Goal: Transaction & Acquisition: Purchase product/service

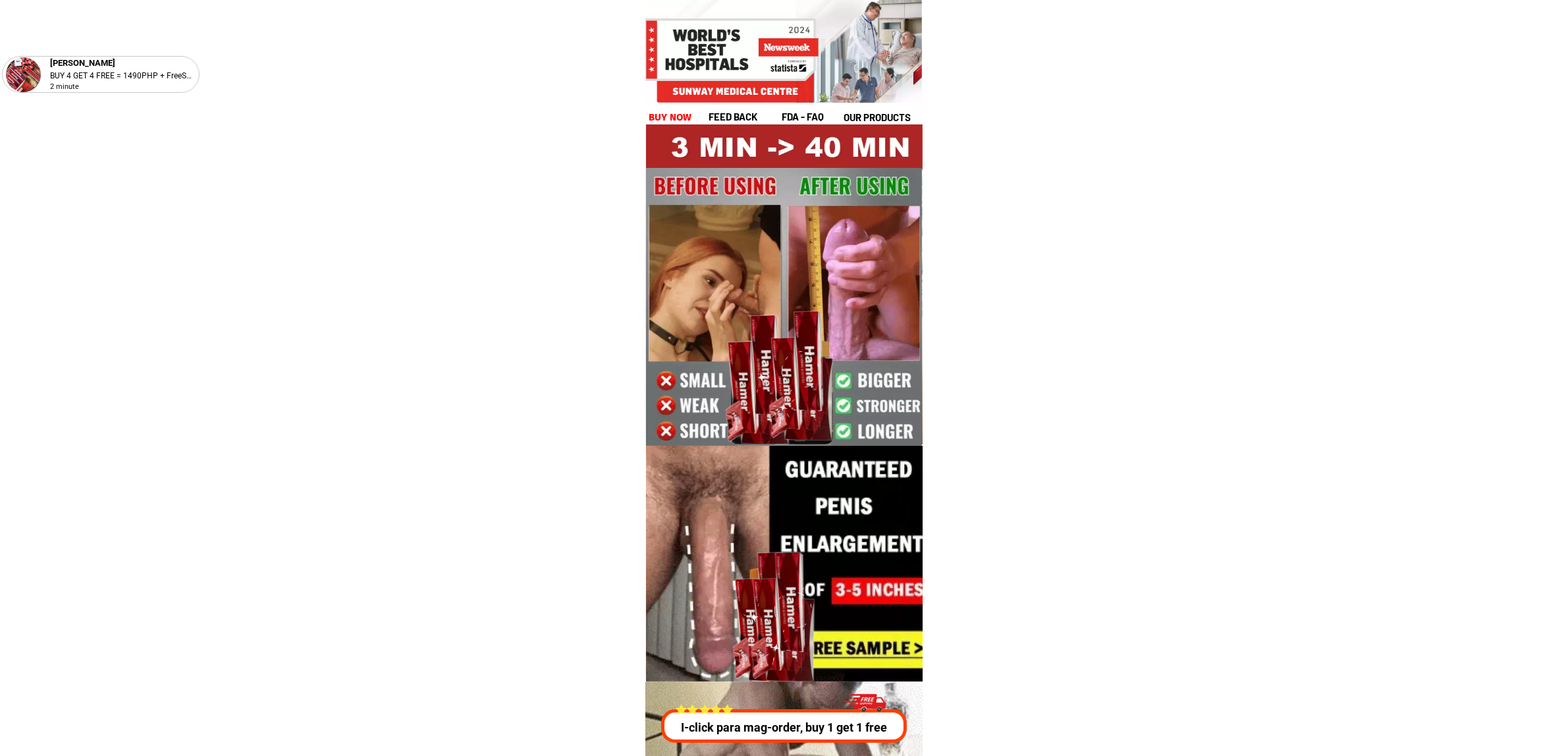
click at [646, 120] on div "[PERSON_NAME] BUY 4 GET 4 FREE = 1490PHP + FreeShip 2 minute feed back fda - FA…" at bounding box center [784, 78] width 276 height 95
click at [651, 117] on h1 "buy now" at bounding box center [670, 118] width 44 height 15
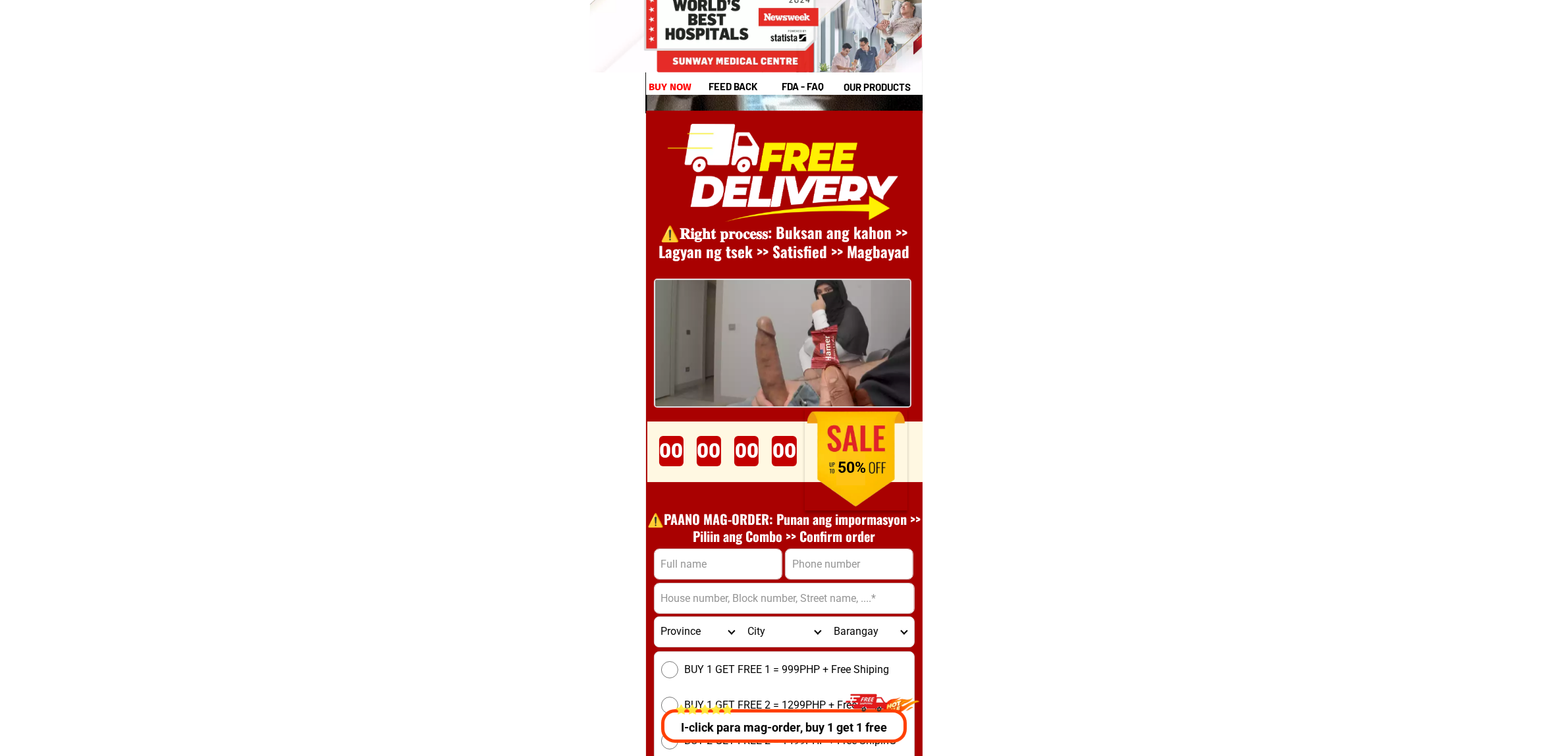
scroll to position [18116, 0]
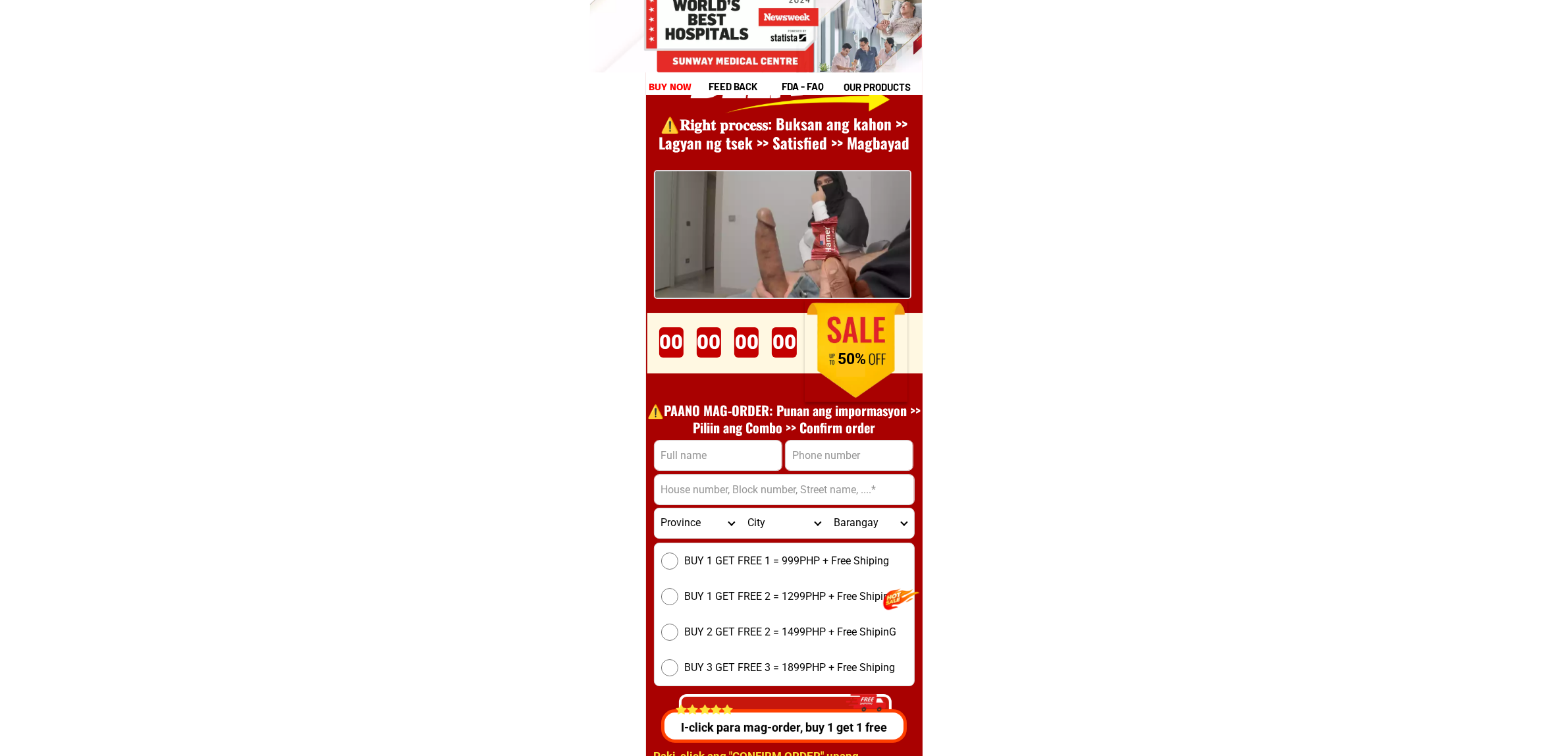
click at [841, 436] on div "⚠️️𝐑𝐢𝐠𝐡𝐭 𝐩𝐫𝐨𝐜𝐞𝐬𝐬: Buksan ang kahon >> Lagyan ng tsek >> Satisfied >> Magbayad P…" at bounding box center [784, 404] width 276 height 804
drag, startPoint x: 849, startPoint y: 446, endPoint x: 878, endPoint y: 465, distance: 34.7
click at [849, 446] on input "Input phone_number" at bounding box center [849, 455] width 127 height 30
paste input "09277709832"
type input "09277709832"
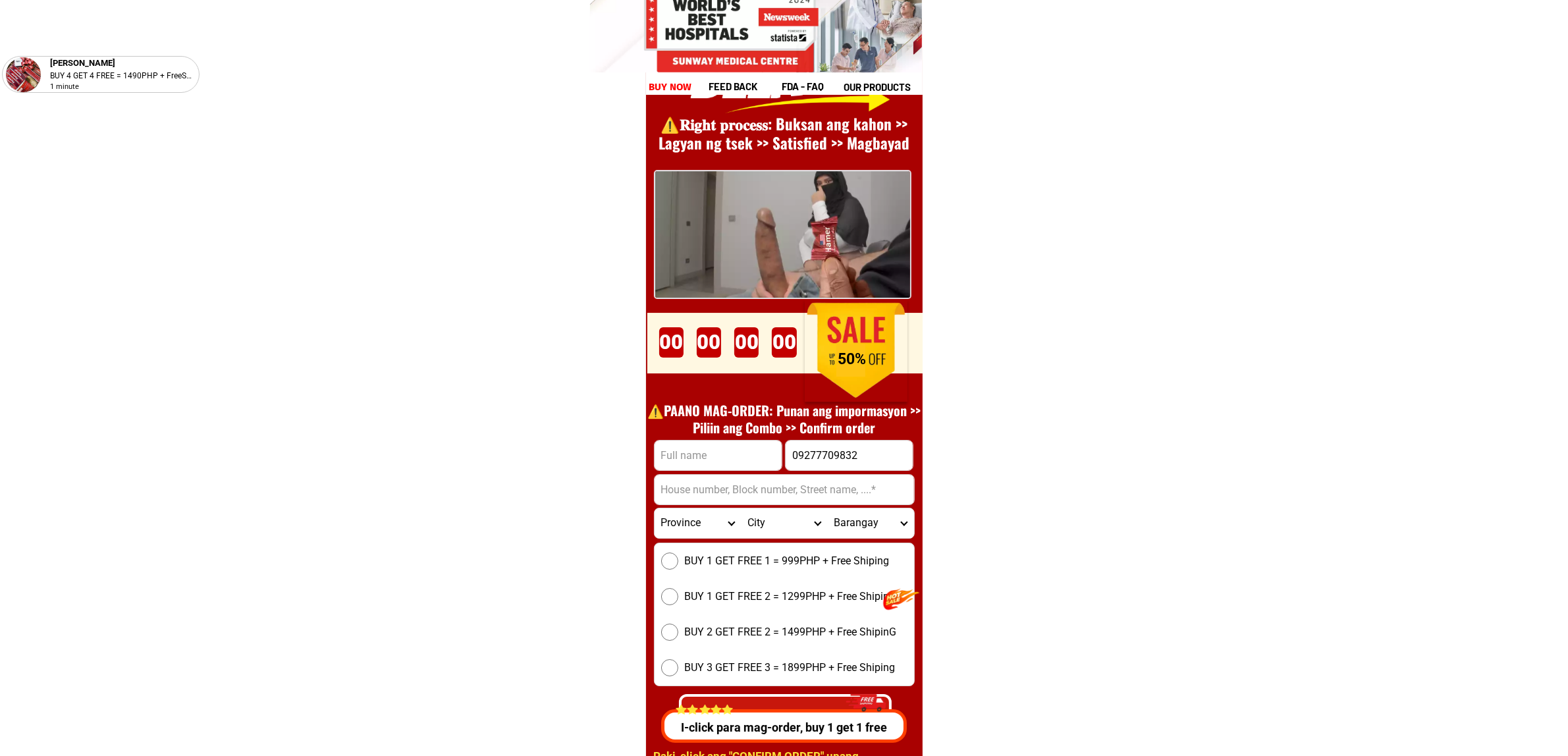
click at [689, 470] on div at bounding box center [718, 455] width 128 height 31
click at [686, 455] on input "Input full_name" at bounding box center [718, 455] width 127 height 30
paste input "[PERSON_NAME]"
type input "[PERSON_NAME]"
click at [708, 498] on input "Input address" at bounding box center [784, 489] width 260 height 30
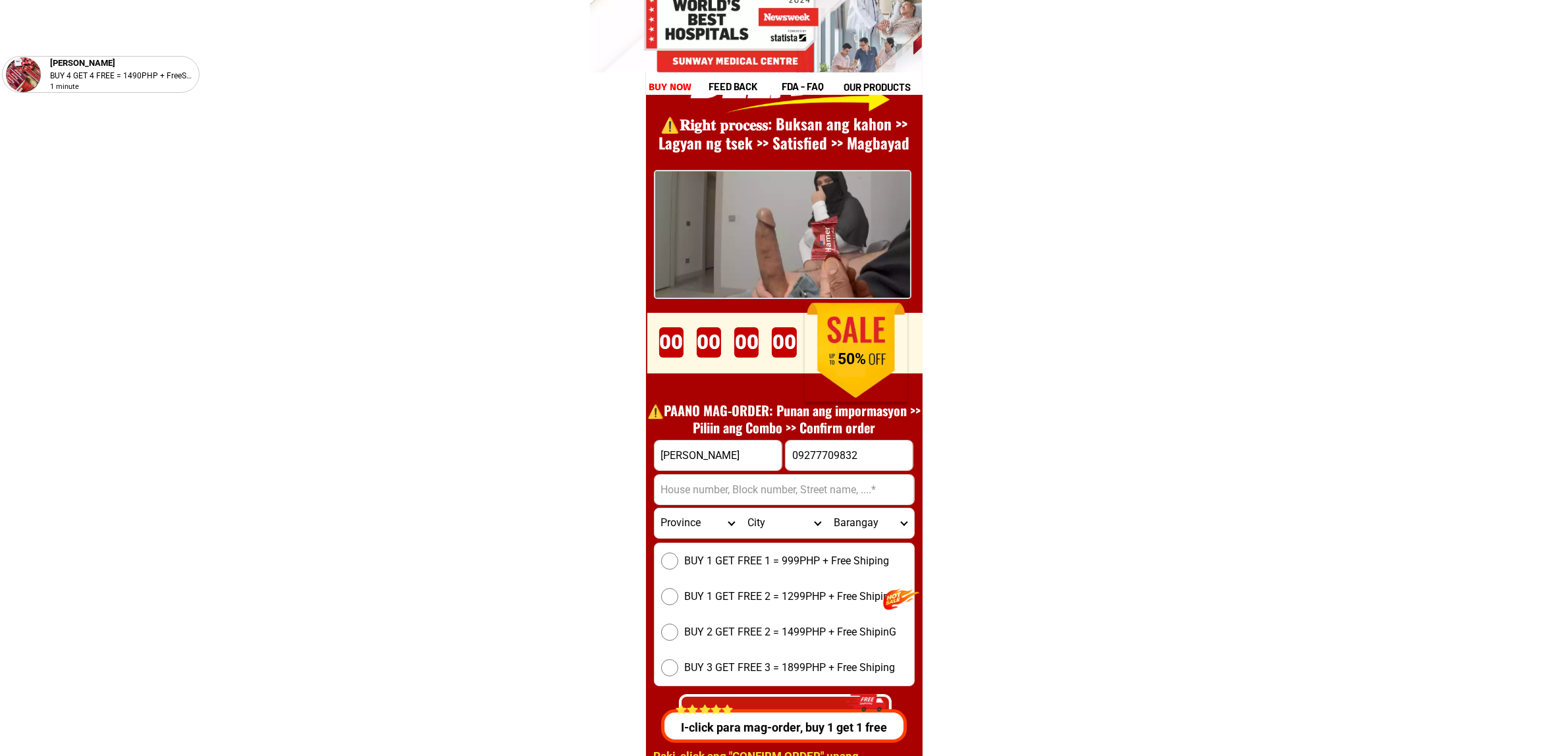
paste input "#1615 Eaglesnest Condumium Canduman [GEOGRAPHIC_DATA],Bisides Sacred Hearth [GE…"
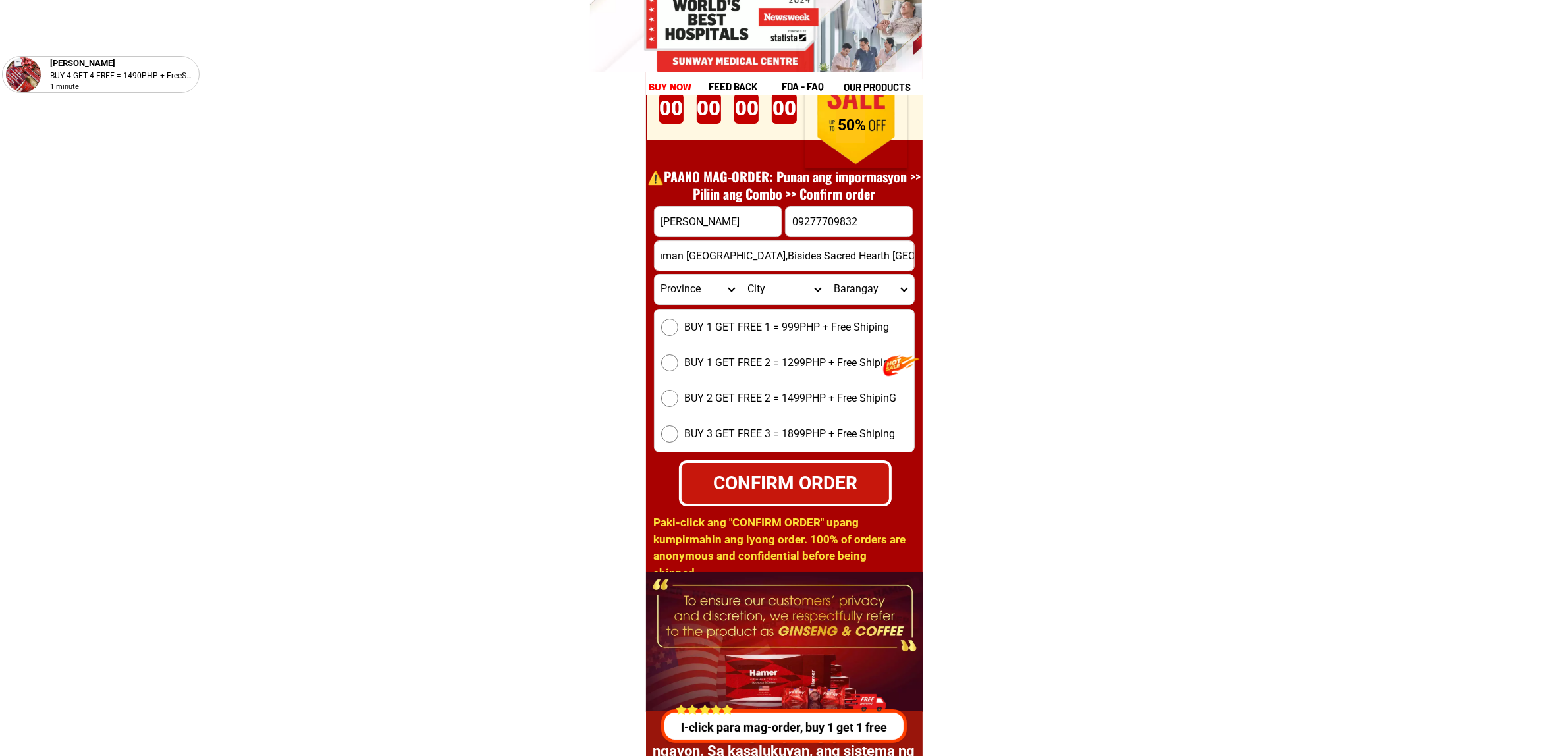
scroll to position [18362, 0]
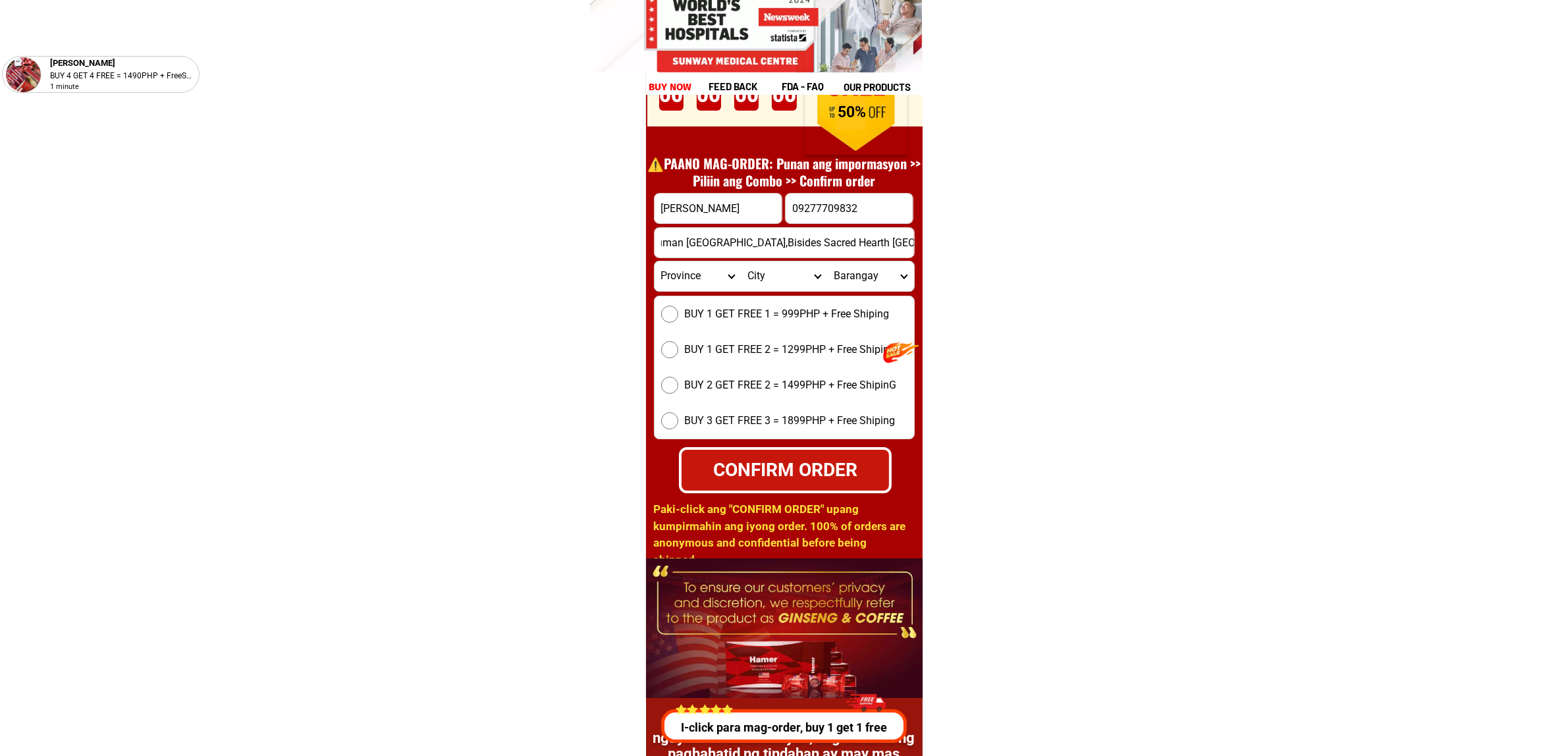
type input "#1615 Eaglesnest Condumium Canduman [GEOGRAPHIC_DATA],Bisides Sacred Hearth [GE…"
click at [695, 315] on span "BUY 1 GET FREE 1 = 999PHP + Free Shiping" at bounding box center [787, 314] width 205 height 16
click at [678, 315] on input "BUY 1 GET FREE 1 = 999PHP + Free Shiping" at bounding box center [670, 314] width 17 height 17
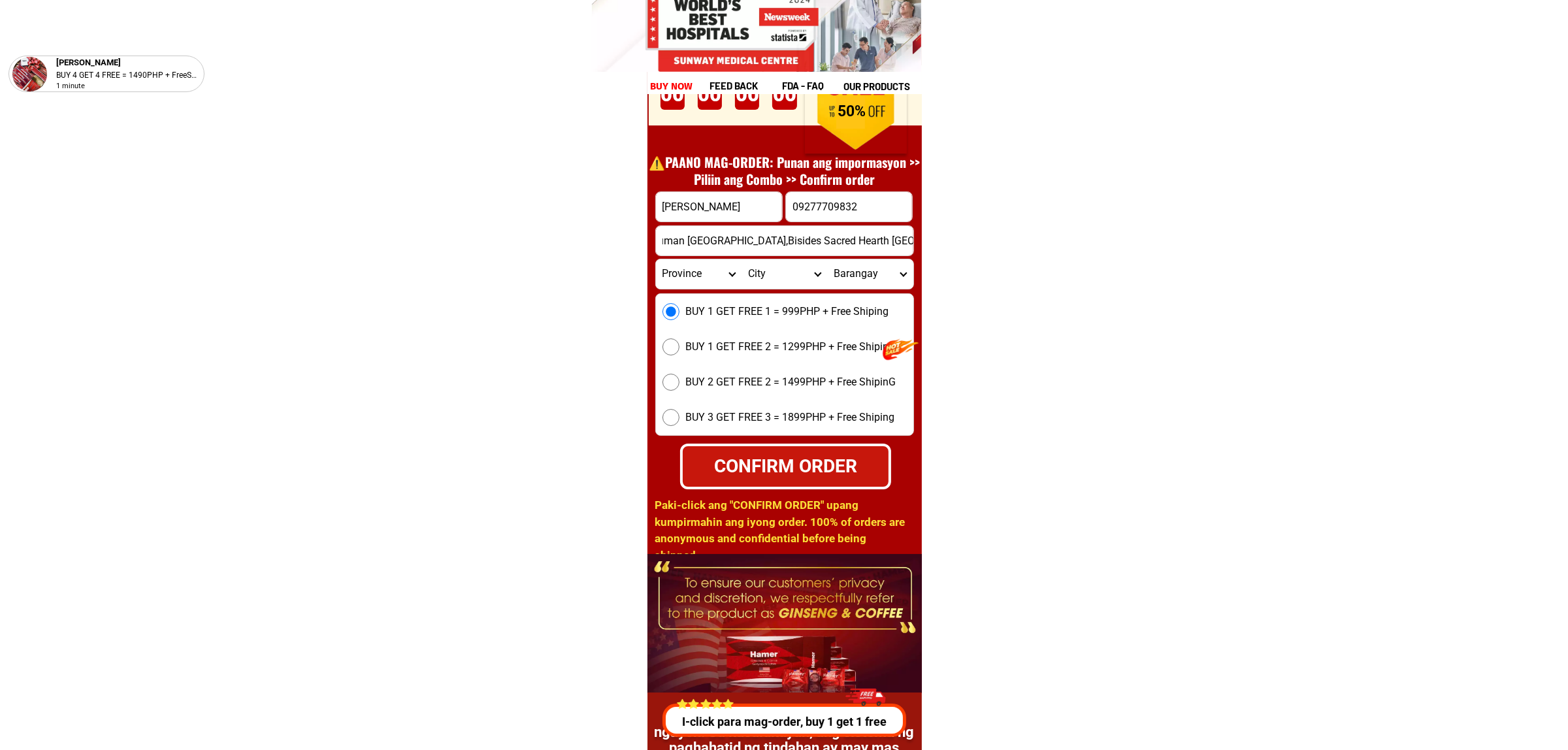
scroll to position [0, 0]
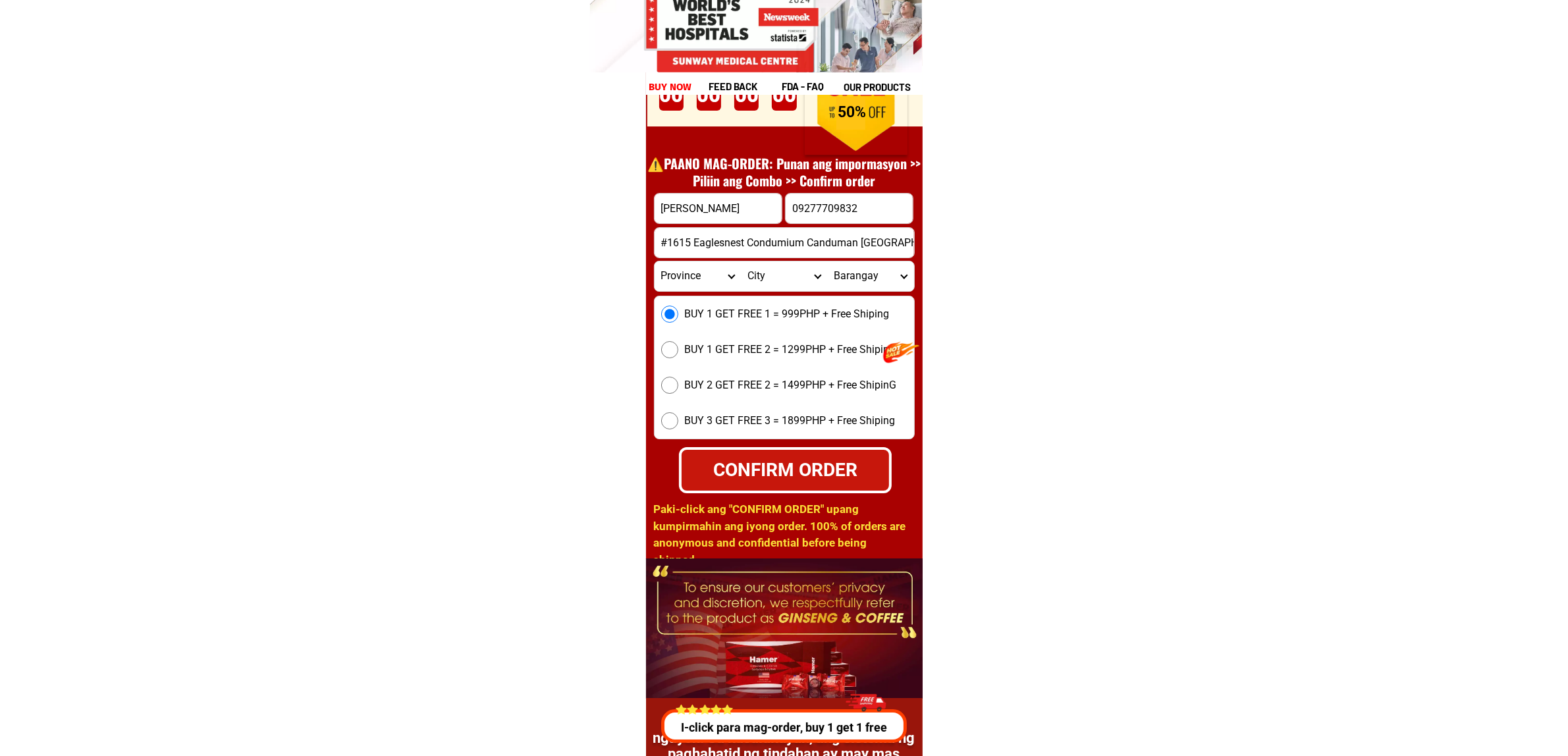
click at [804, 465] on div "CONFIRM ORDER" at bounding box center [785, 470] width 221 height 30
click at [852, 451] on div "CONFIRM ORDER" at bounding box center [784, 470] width 232 height 50
radio input "true"
